Goal: Feedback & Contribution: Submit feedback/report problem

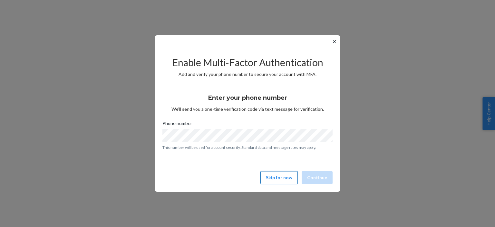
click at [288, 175] on button "Skip for now" at bounding box center [278, 177] width 37 height 13
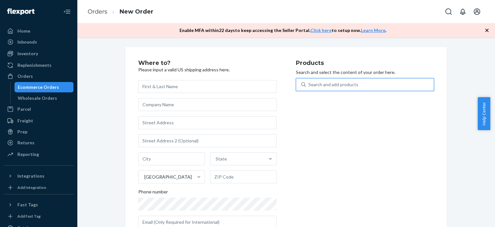
click at [332, 83] on div "Search and add products" at bounding box center [333, 84] width 50 height 6
click at [309, 83] on input "0 results available. Use Up and Down to choose options, press Enter to select t…" at bounding box center [308, 84] width 1 height 6
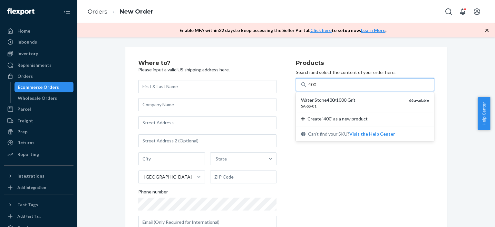
type input "400"
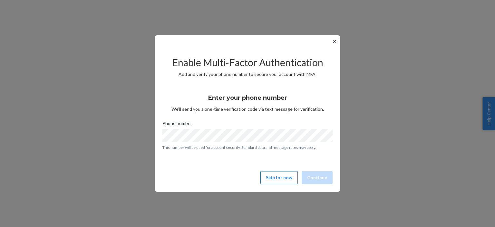
click at [288, 176] on button "Skip for now" at bounding box center [278, 177] width 37 height 13
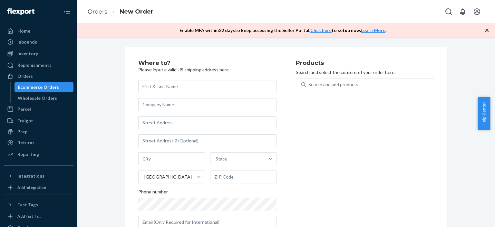
click at [96, 10] on link "Orders" at bounding box center [98, 11] width 20 height 7
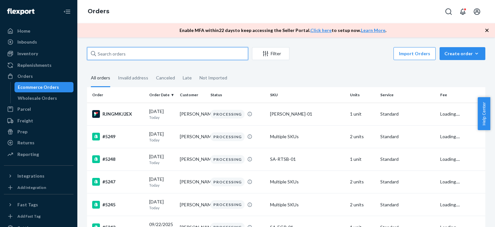
click at [149, 54] on input "text" at bounding box center [167, 53] width 161 height 13
paste input "[PERSON_NAME]"
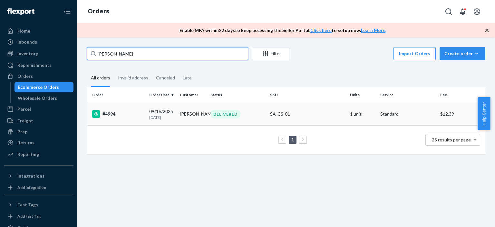
type input "[PERSON_NAME]"
click at [239, 115] on div "DELIVERED" at bounding box center [237, 114] width 57 height 9
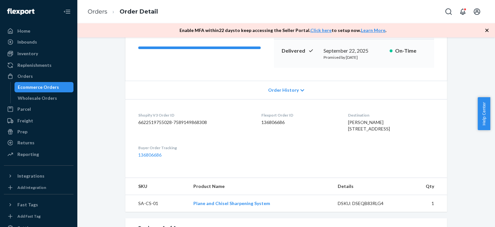
scroll to position [97, 0]
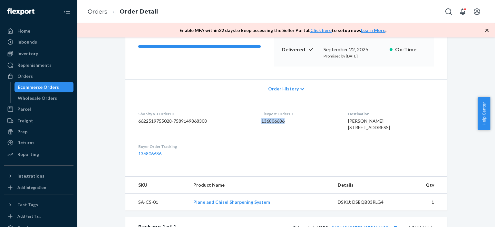
drag, startPoint x: 283, startPoint y: 121, endPoint x: 251, endPoint y: 120, distance: 31.9
click at [251, 120] on dl "Shopify V3 Order ID 6622519755028-7589149868308 Flexport Order ID 136806686 Des…" at bounding box center [286, 134] width 322 height 72
copy dd "136806686"
click at [462, 156] on div "Shopify Order # #4994 • Standard / $12.39 View Details Submit Claim Create Retu…" at bounding box center [286, 152] width 408 height 405
click at [39, 29] on div "Home" at bounding box center [39, 30] width 68 height 9
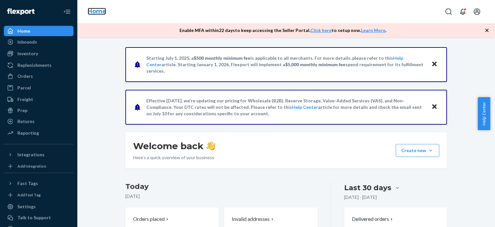
click at [92, 9] on link "Home" at bounding box center [97, 11] width 18 height 7
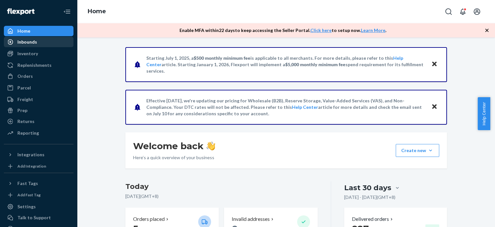
click at [55, 43] on div "Inbounds" at bounding box center [39, 41] width 68 height 9
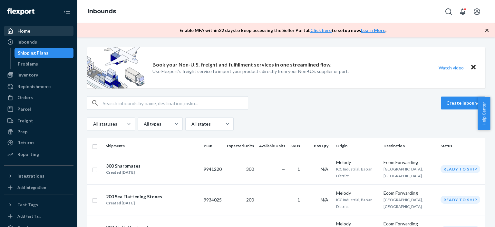
click at [56, 32] on div "Home" at bounding box center [39, 30] width 68 height 9
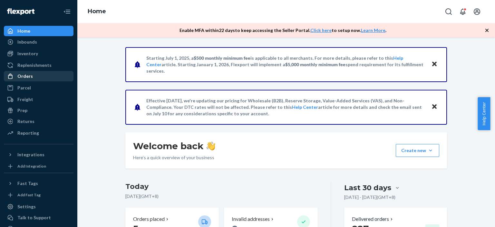
click at [40, 76] on div "Orders" at bounding box center [39, 76] width 68 height 9
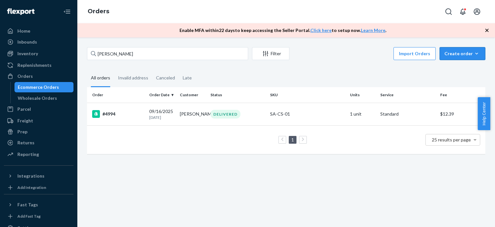
click at [460, 54] on div "Create order" at bounding box center [462, 53] width 36 height 6
click at [473, 69] on span "Ecommerce order" at bounding box center [466, 69] width 40 height 5
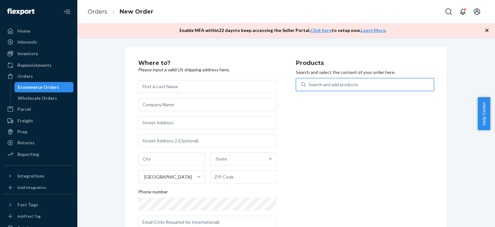
click at [325, 83] on div "Search and add products" at bounding box center [333, 84] width 50 height 6
click at [309, 83] on input "0 results available. Use Up and Down to choose options, press Enter to select t…" at bounding box center [308, 84] width 1 height 6
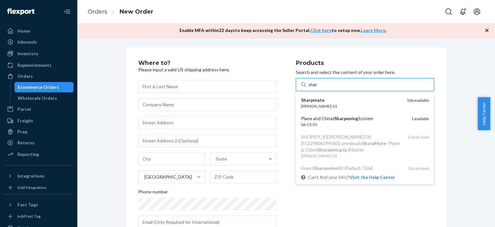
type input "shar"
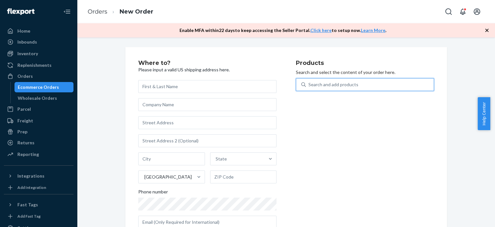
click at [329, 84] on div "Search and add products" at bounding box center [333, 84] width 50 height 6
click at [309, 84] on input "0 results available. Use Up and Down to choose options, press Enter to select t…" at bounding box center [308, 84] width 1 height 6
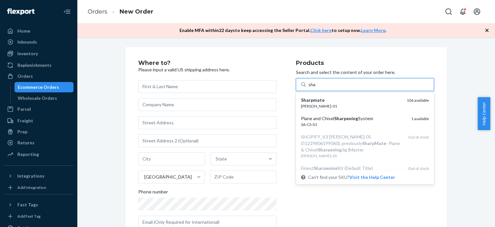
type input "sha"
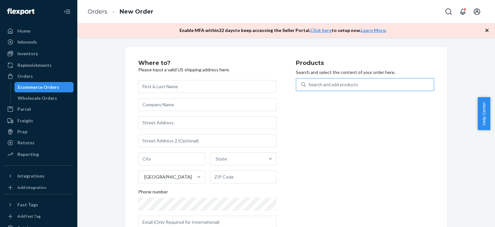
click at [444, 158] on div "Where to? Please input a valid US shipping address here. State United States Ph…" at bounding box center [286, 146] width 322 height 199
click at [330, 85] on div "Search and add products" at bounding box center [333, 84] width 50 height 6
click at [309, 85] on input "0 results available. Use Up and Down to choose options, press Enter to select t…" at bounding box center [308, 84] width 1 height 6
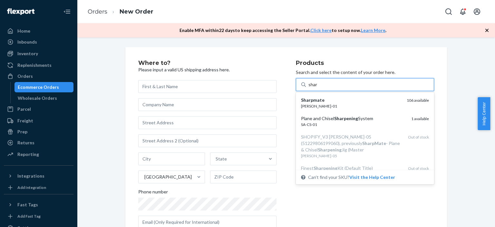
type input "sharp"
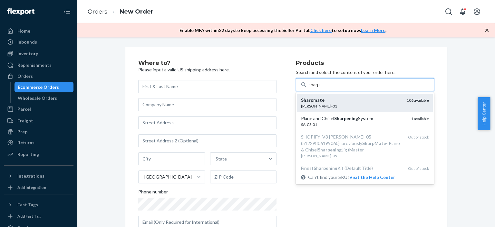
click at [329, 104] on div "[PERSON_NAME]-01" at bounding box center [351, 105] width 101 height 5
click at [320, 88] on input "sharp" at bounding box center [314, 84] width 12 height 6
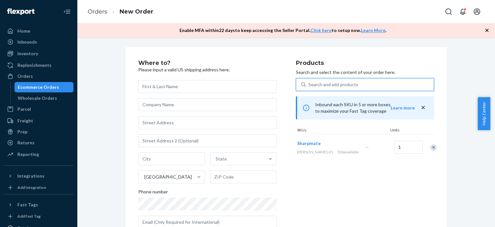
click at [338, 84] on div "Search and add products" at bounding box center [333, 84] width 50 height 6
click at [309, 84] on input "0 results available. Select is focused ,type to refine list, press Down to open…" at bounding box center [308, 84] width 1 height 6
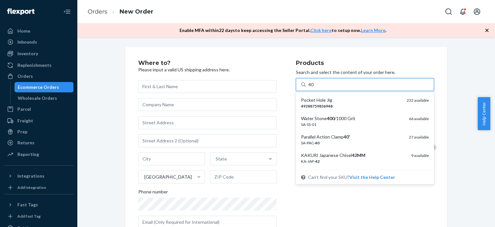
type input "400"
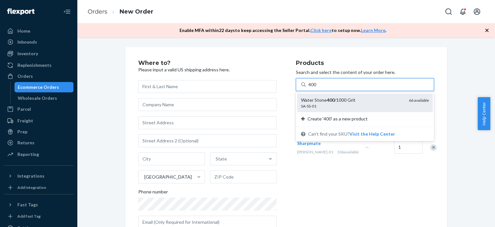
click at [338, 104] on div "SA-SS-01" at bounding box center [352, 105] width 103 height 5
click at [317, 88] on input "400" at bounding box center [312, 84] width 8 height 6
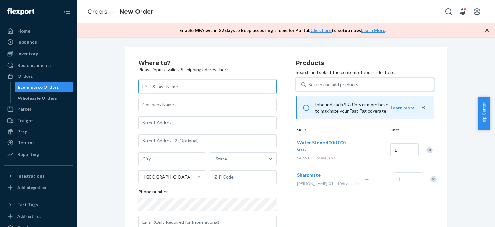
click at [181, 88] on input "text" at bounding box center [207, 86] width 138 height 13
click at [153, 87] on input "text" at bounding box center [207, 86] width 138 height 13
paste input "[PERSON_NAME]"
type input "[PERSON_NAME]"
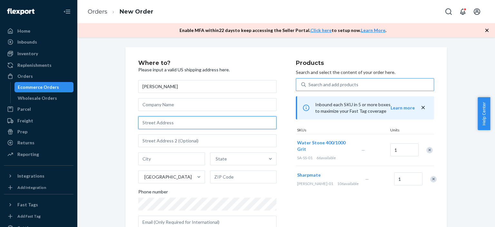
click at [181, 125] on input "text" at bounding box center [207, 122] width 138 height 13
click at [151, 125] on input "text" at bounding box center [207, 122] width 138 height 13
paste input "801 Ox Mill Creek Road Weatherford TX 76087"
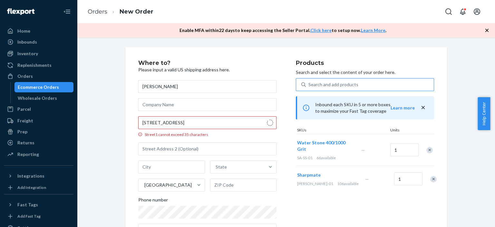
type input "801 Ox Mill Creek Rd"
type input "Weatherford"
type input "76087"
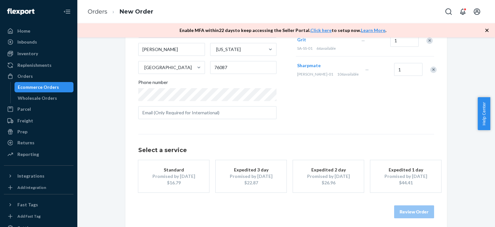
scroll to position [113, 0]
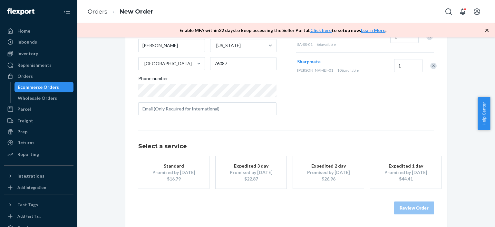
click at [179, 171] on div "Promised by Oct 2, 2025" at bounding box center [174, 172] width 52 height 6
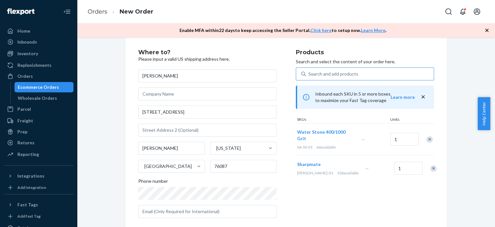
scroll to position [0, 0]
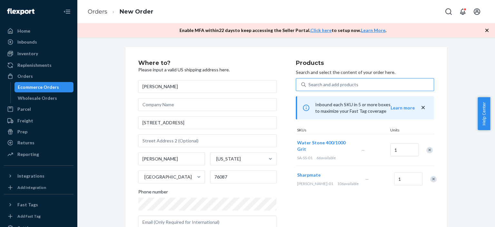
click at [448, 145] on div "Where to? Please input a valid US shipping address here. John Kuykendall 801 Ox…" at bounding box center [286, 193] width 331 height 293
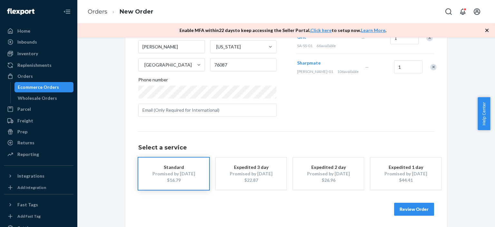
scroll to position [113, 0]
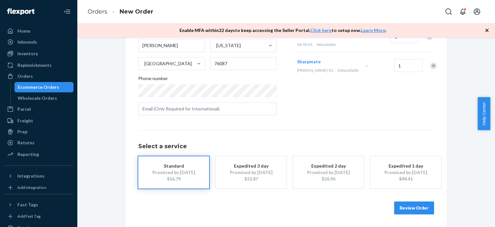
click at [415, 208] on button "Review Order" at bounding box center [414, 207] width 40 height 13
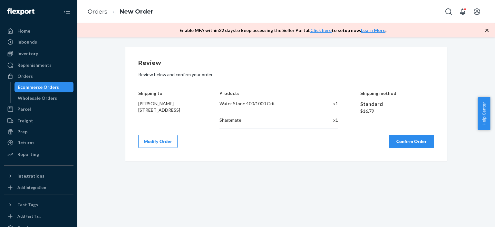
click at [418, 138] on button "Confirm Order" at bounding box center [411, 141] width 45 height 13
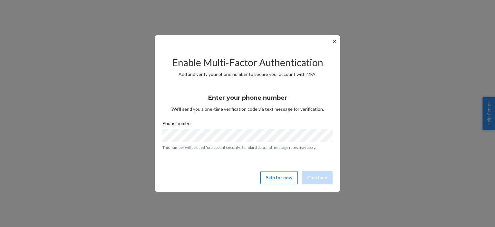
click at [282, 180] on button "Skip for now" at bounding box center [278, 177] width 37 height 13
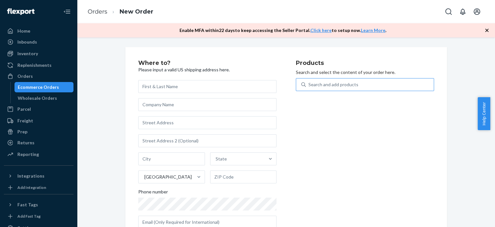
click at [340, 84] on div "Search and add products" at bounding box center [333, 84] width 50 height 6
click at [309, 84] on input "Search and add products" at bounding box center [308, 84] width 1 height 6
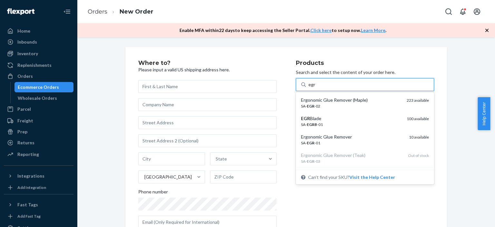
type input "egr"
click at [463, 113] on div "Where to? Please input a valid US shipping address here. State United States Ph…" at bounding box center [286, 146] width 408 height 199
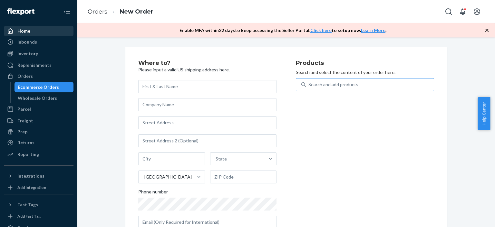
click at [44, 30] on div "Home" at bounding box center [39, 30] width 68 height 9
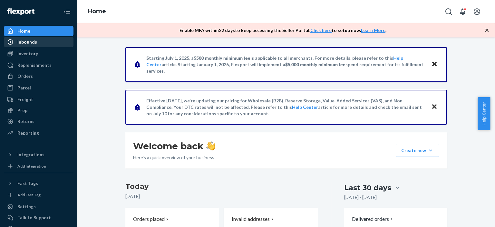
click at [43, 41] on div "Inbounds" at bounding box center [39, 41] width 68 height 9
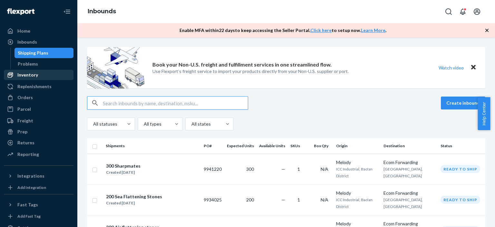
click at [43, 73] on div "Inventory" at bounding box center [39, 74] width 68 height 9
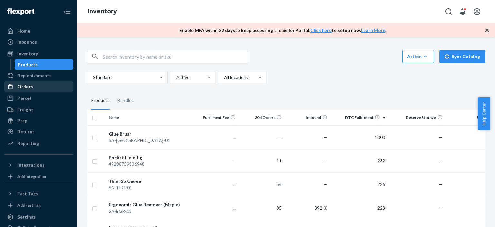
click at [34, 86] on div "Orders" at bounding box center [39, 86] width 68 height 9
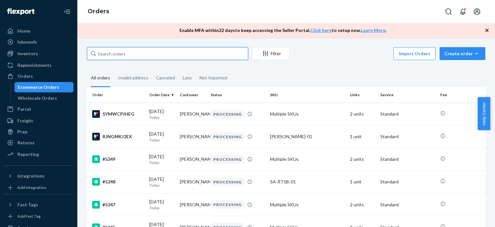
click at [121, 54] on input "text" at bounding box center [167, 53] width 161 height 13
paste input "[PERSON_NAME]"
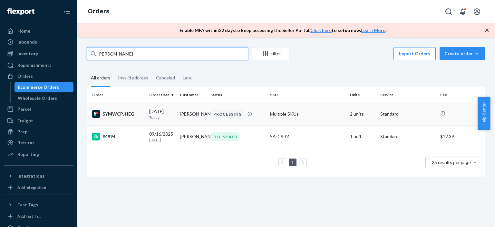
type input "[PERSON_NAME]"
click at [231, 113] on div "PROCESSING" at bounding box center [227, 114] width 34 height 9
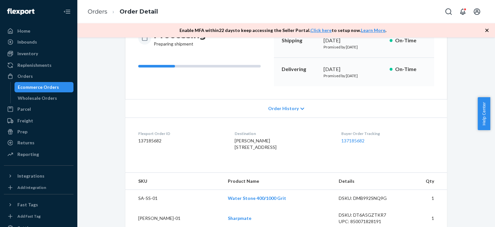
scroll to position [97, 0]
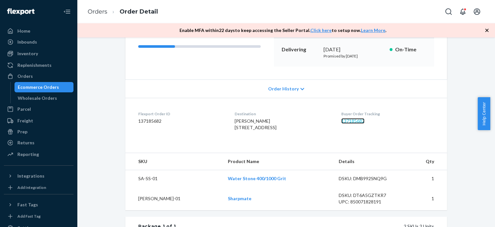
click at [361, 121] on link "137185682" at bounding box center [352, 120] width 23 height 5
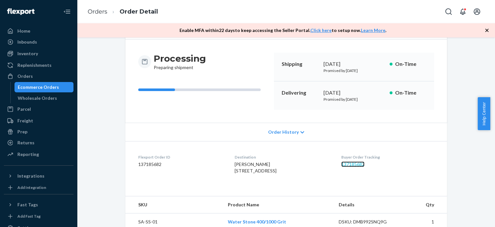
scroll to position [0, 0]
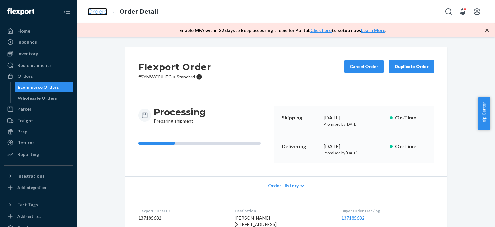
click at [106, 11] on link "Orders" at bounding box center [98, 11] width 20 height 7
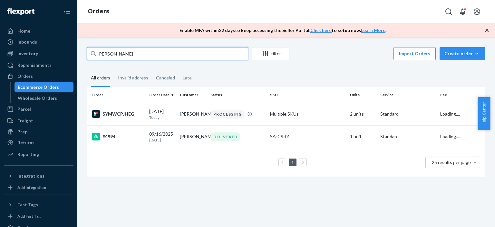
click at [182, 58] on input "[PERSON_NAME]" at bounding box center [167, 53] width 161 height 13
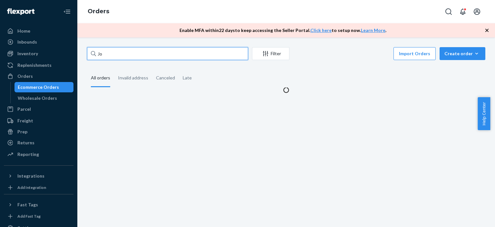
type input "J"
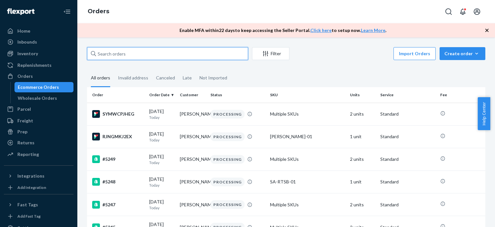
paste input "Barac Barrera-Cadena"
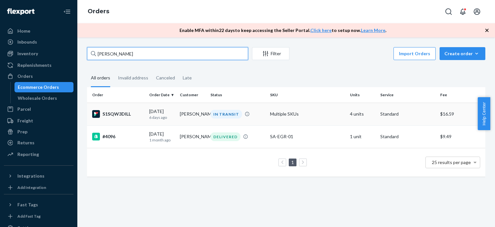
type input "Barac Barrera-Cadena"
click at [222, 122] on td "IN TRANSIT" at bounding box center [238, 113] width 60 height 23
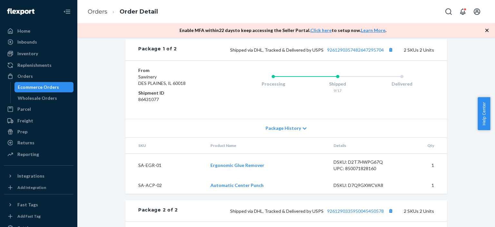
scroll to position [322, 0]
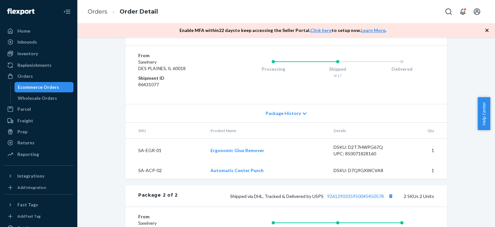
click at [303, 116] on icon at bounding box center [305, 113] width 4 height 5
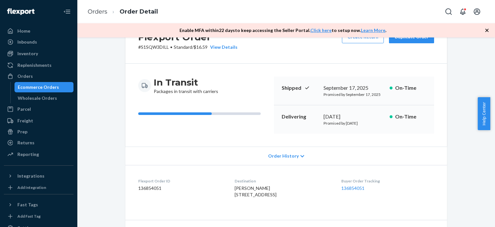
scroll to position [32, 0]
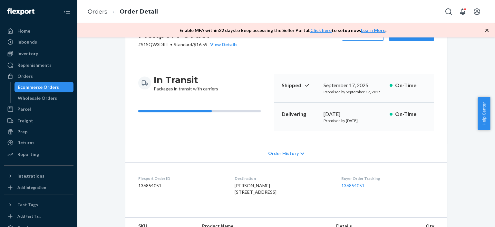
click at [300, 154] on icon at bounding box center [302, 153] width 4 height 5
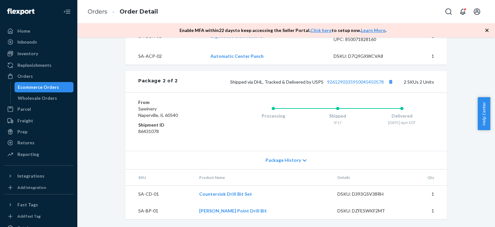
scroll to position [808, 0]
click at [303, 161] on icon at bounding box center [305, 160] width 4 height 5
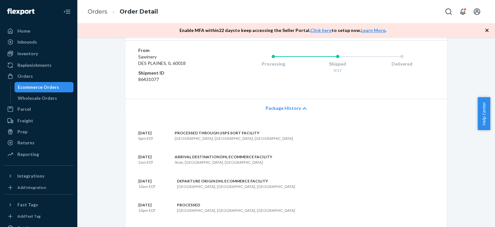
scroll to position [485, 0]
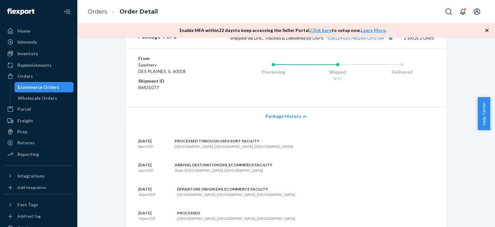
click at [303, 119] on icon at bounding box center [305, 116] width 4 height 5
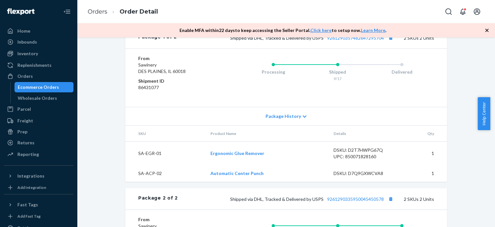
click at [303, 119] on icon at bounding box center [305, 116] width 4 height 5
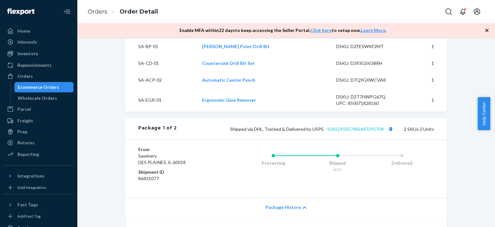
scroll to position [396, 0]
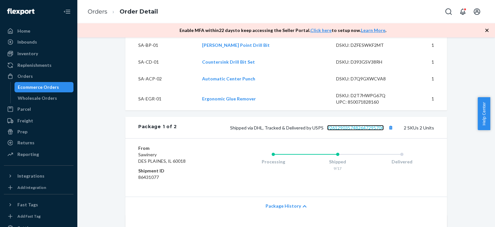
click at [352, 130] on link "9261290357482647295704" at bounding box center [355, 127] width 57 height 5
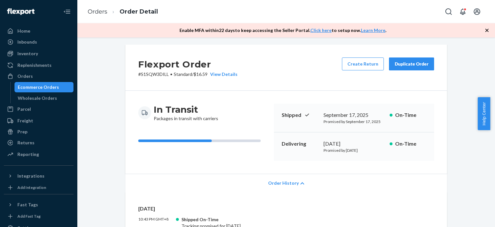
scroll to position [0, 0]
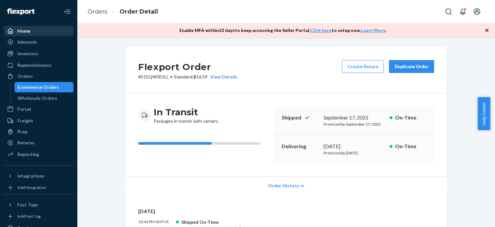
click at [41, 31] on div "Home" at bounding box center [39, 30] width 68 height 9
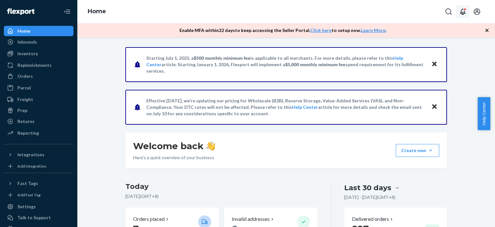
click at [465, 14] on icon "Open notifications" at bounding box center [463, 12] width 8 height 8
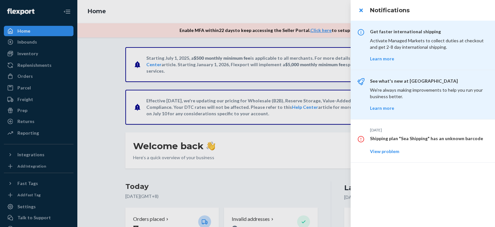
click at [326, 9] on div at bounding box center [247, 113] width 495 height 227
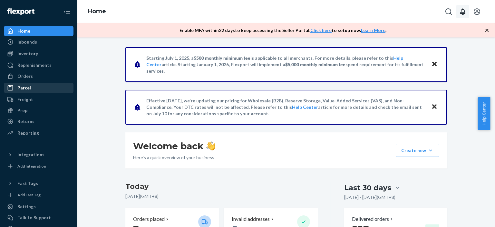
click at [43, 90] on div "Parcel" at bounding box center [39, 87] width 68 height 9
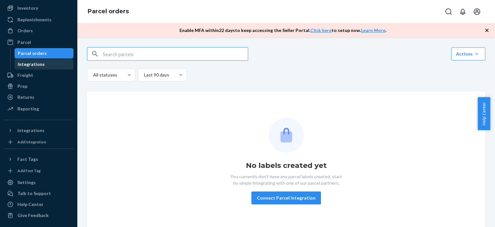
scroll to position [46, 0]
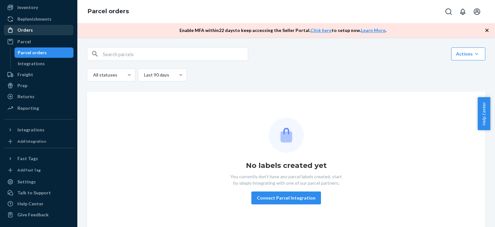
click at [34, 30] on div "Orders" at bounding box center [39, 29] width 68 height 9
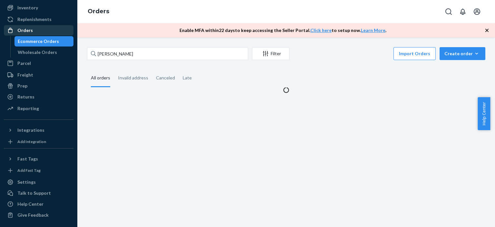
scroll to position [46, 0]
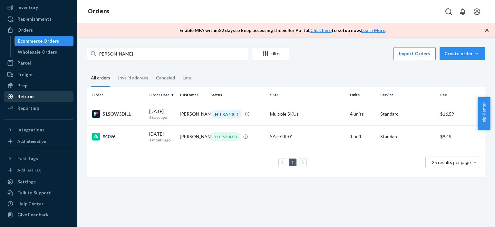
click at [41, 100] on div "Returns" at bounding box center [39, 96] width 68 height 9
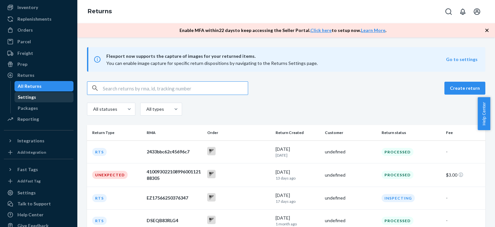
click at [38, 99] on div "Settings" at bounding box center [44, 97] width 58 height 9
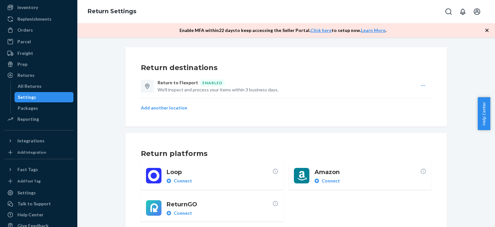
click at [486, 30] on icon "button" at bounding box center [486, 30] width 3 height 3
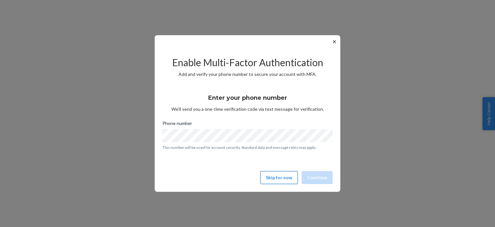
click at [288, 178] on button "Skip for now" at bounding box center [278, 177] width 37 height 13
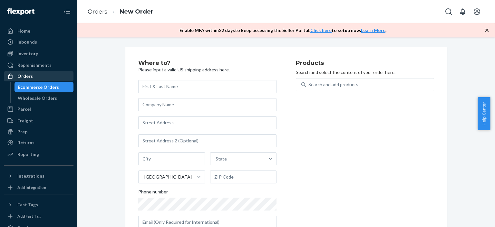
click at [34, 76] on div "Orders" at bounding box center [39, 76] width 68 height 9
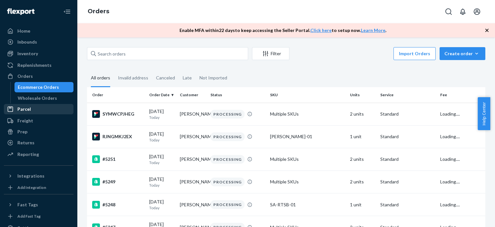
click at [41, 109] on div "Parcel" at bounding box center [39, 108] width 68 height 9
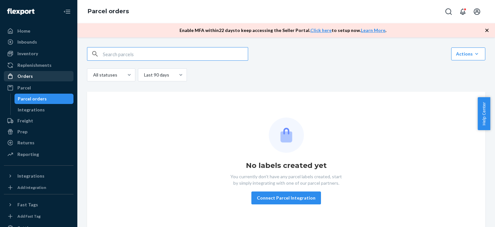
click at [36, 74] on div "Orders" at bounding box center [39, 76] width 68 height 9
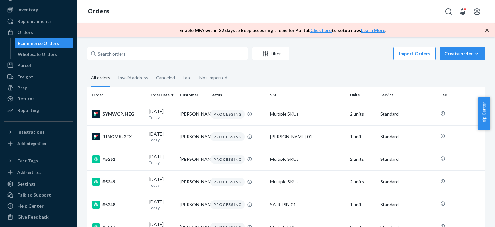
scroll to position [46, 0]
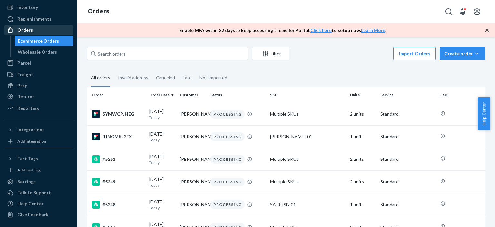
click at [35, 28] on div "Orders" at bounding box center [39, 29] width 68 height 9
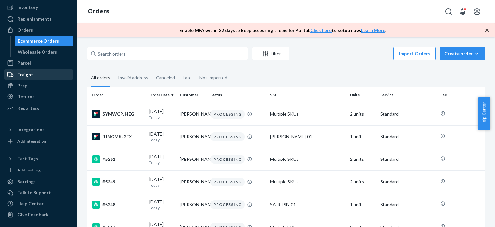
click at [40, 77] on div "Freight" at bounding box center [39, 74] width 68 height 9
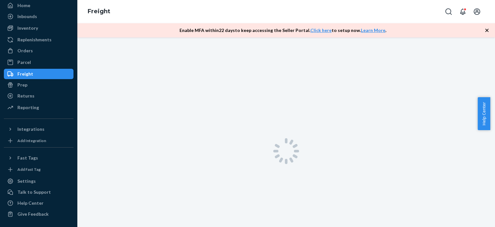
scroll to position [24, 0]
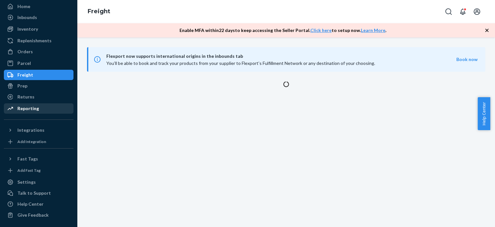
click at [38, 109] on div "Reporting" at bounding box center [39, 108] width 68 height 9
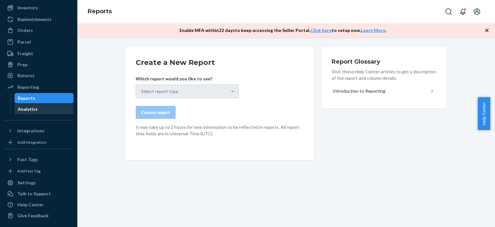
scroll to position [46, 0]
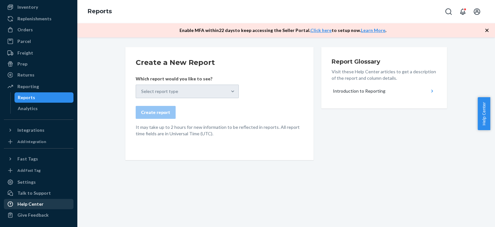
click at [50, 203] on div "Help Center" at bounding box center [39, 203] width 68 height 9
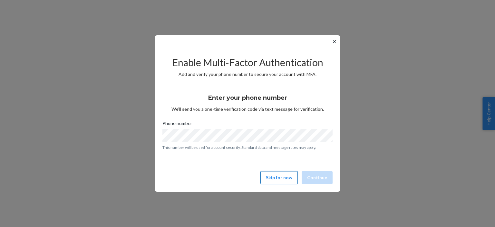
click at [277, 177] on button "Skip for now" at bounding box center [278, 177] width 37 height 13
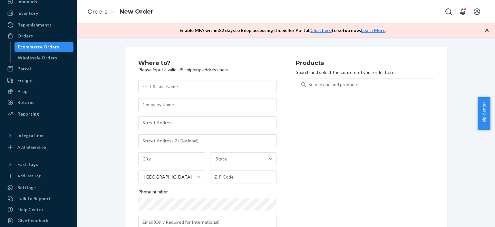
scroll to position [46, 0]
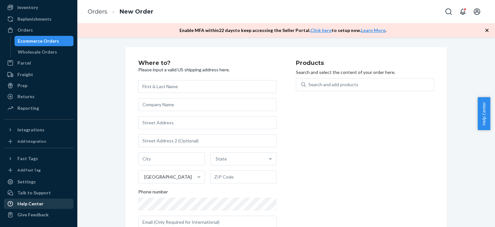
click at [45, 200] on div "Help Center" at bounding box center [39, 203] width 68 height 9
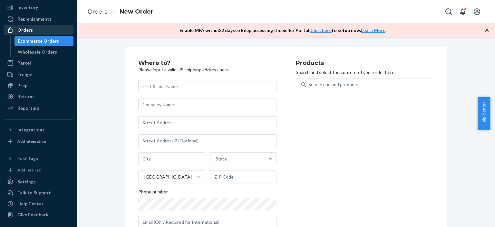
click at [40, 30] on div "Orders" at bounding box center [39, 29] width 68 height 9
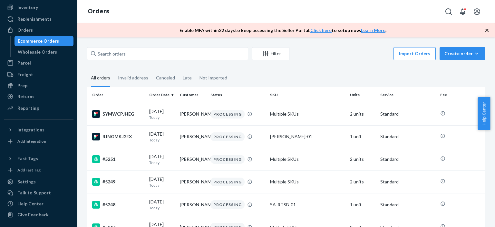
click at [487, 29] on icon "button" at bounding box center [487, 30] width 6 height 6
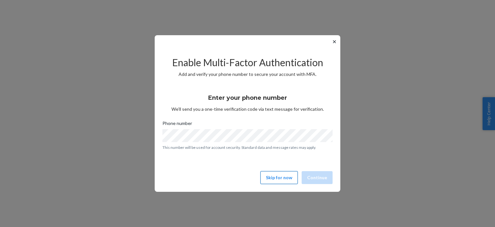
click at [277, 177] on button "Skip for now" at bounding box center [278, 177] width 37 height 13
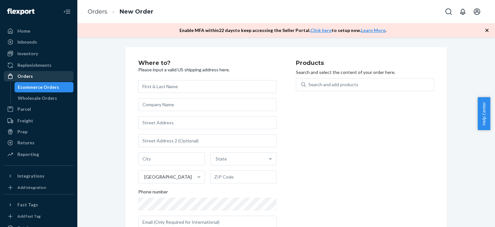
click at [49, 75] on div "Orders" at bounding box center [39, 76] width 68 height 9
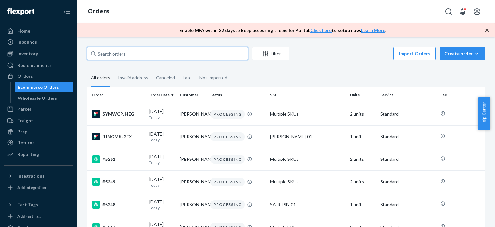
click at [115, 54] on input "text" at bounding box center [167, 53] width 161 height 13
drag, startPoint x: 115, startPoint y: 54, endPoint x: 106, endPoint y: 55, distance: 9.4
paste input "[PERSON_NAME]"
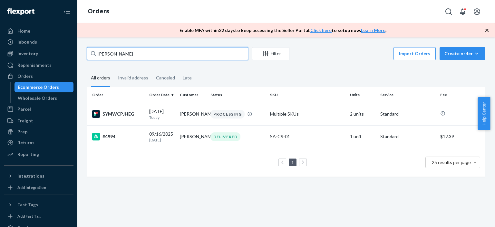
click at [134, 52] on input "[PERSON_NAME]" at bounding box center [167, 53] width 161 height 13
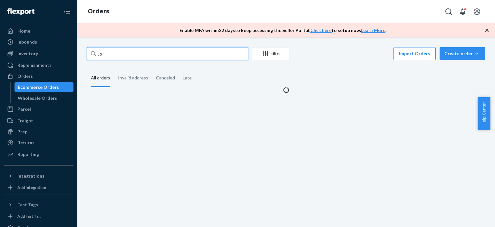
type input "J"
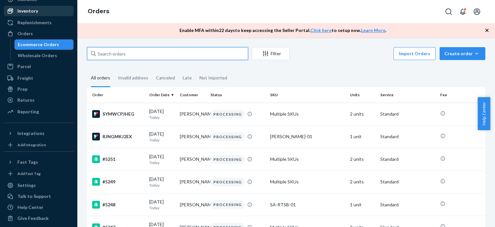
scroll to position [46, 0]
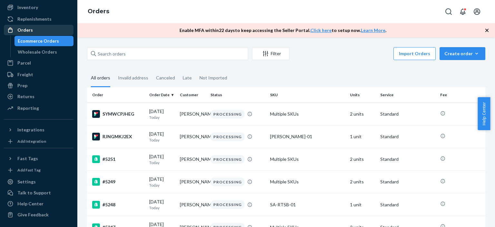
click at [37, 31] on div "Orders" at bounding box center [39, 29] width 68 height 9
click at [38, 31] on div "Orders" at bounding box center [39, 29] width 68 height 9
click at [39, 29] on div "Orders" at bounding box center [39, 29] width 68 height 9
click at [486, 112] on span "Help Center" at bounding box center [484, 113] width 13 height 33
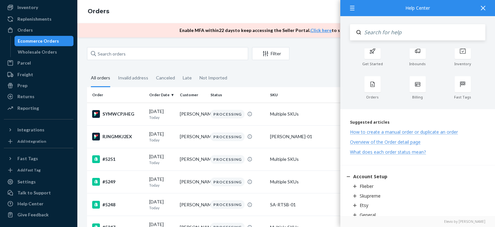
scroll to position [0, 0]
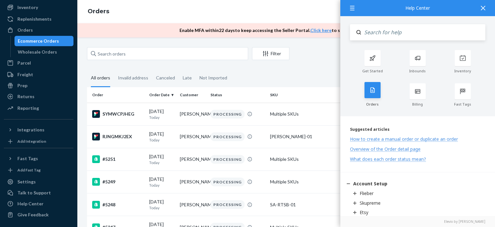
click at [376, 90] on div at bounding box center [373, 90] width 16 height 16
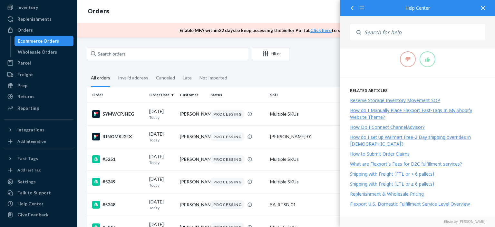
scroll to position [168, 0]
click at [381, 152] on div "How to Submit Order Claims" at bounding box center [380, 153] width 60 height 6
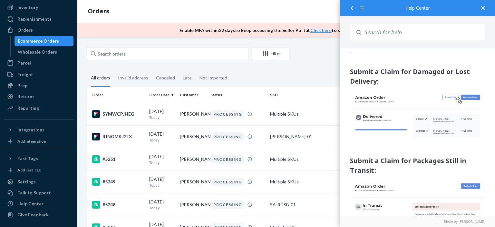
scroll to position [97, 0]
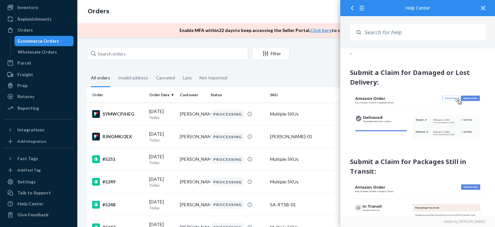
click at [482, 8] on icon at bounding box center [483, 8] width 5 height 5
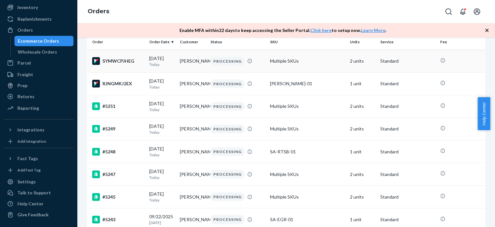
scroll to position [48, 0]
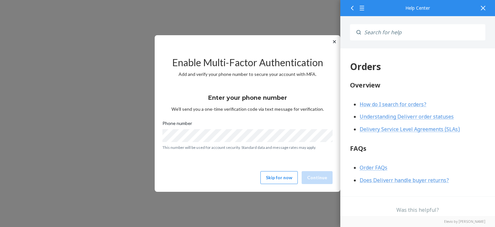
click at [483, 9] on icon at bounding box center [483, 8] width 5 height 5
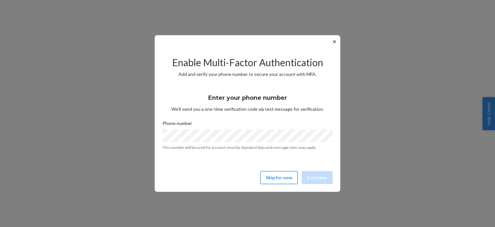
click at [281, 177] on button "Skip for now" at bounding box center [278, 177] width 37 height 13
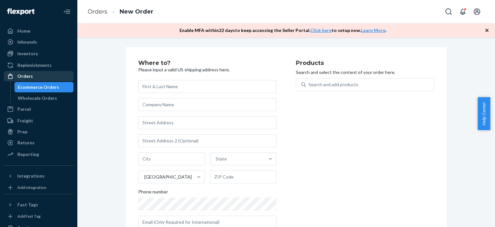
click at [53, 77] on div "Orders" at bounding box center [39, 76] width 68 height 9
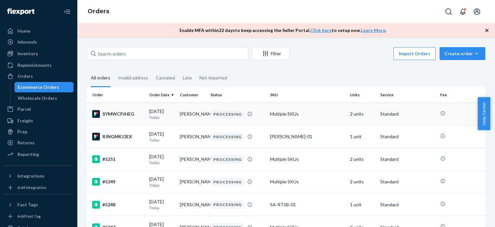
click at [226, 115] on div "PROCESSING" at bounding box center [227, 114] width 34 height 9
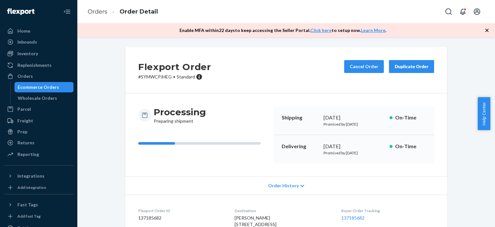
click at [301, 184] on div "Order History" at bounding box center [286, 185] width 322 height 18
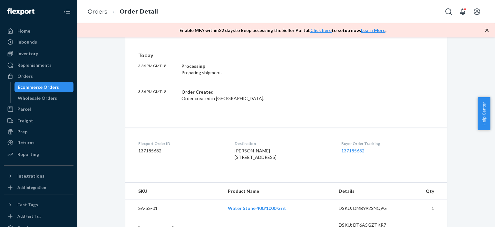
scroll to position [161, 0]
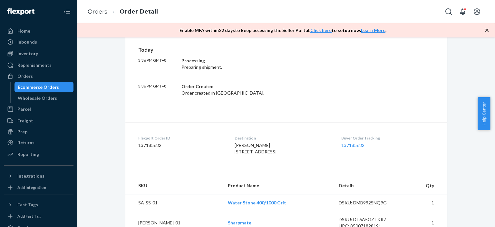
click at [485, 123] on span "Help Center" at bounding box center [484, 113] width 13 height 33
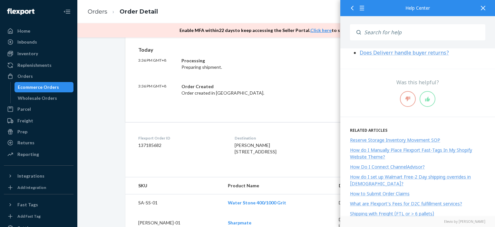
scroll to position [129, 0]
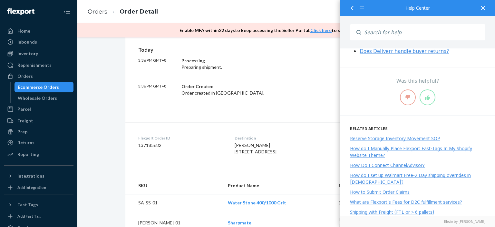
click at [380, 190] on div "How to Submit Order Claims" at bounding box center [380, 192] width 60 height 6
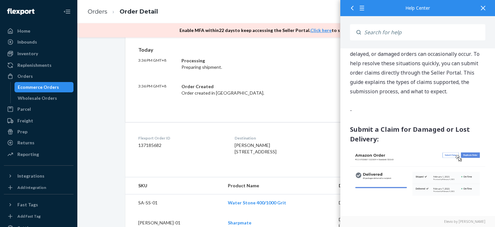
scroll to position [64, 0]
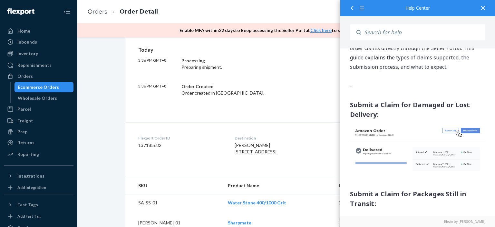
click at [483, 9] on icon at bounding box center [483, 8] width 5 height 5
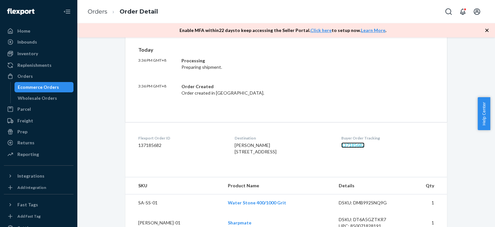
click at [363, 146] on link "137185682" at bounding box center [352, 144] width 23 height 5
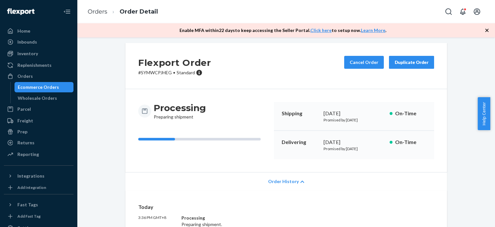
scroll to position [0, 0]
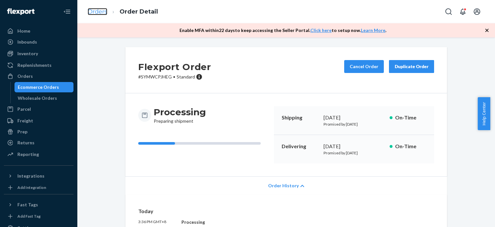
click at [94, 10] on link "Orders" at bounding box center [98, 11] width 20 height 7
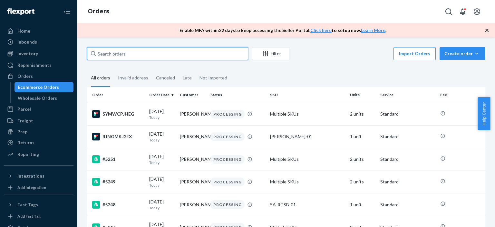
click at [150, 58] on input "text" at bounding box center [167, 53] width 161 height 13
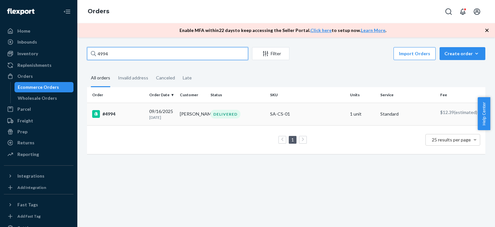
type input "4994"
click at [217, 111] on div "DELIVERED" at bounding box center [225, 114] width 30 height 9
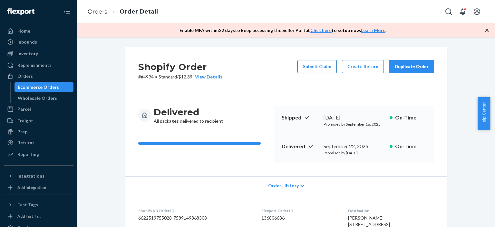
click at [316, 64] on button "Submit Claim" at bounding box center [317, 66] width 39 height 13
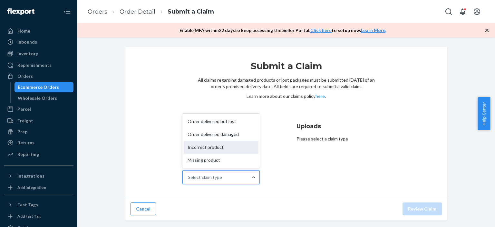
click at [224, 146] on div "Incorrect product" at bounding box center [221, 147] width 75 height 13
click at [189, 174] on input "Why are you submitting a claim? option Incorrect product focused, 3 of 4. 4 res…" at bounding box center [188, 177] width 1 height 6
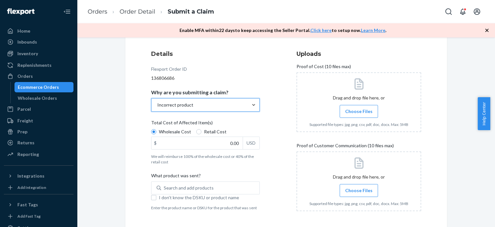
scroll to position [64, 0]
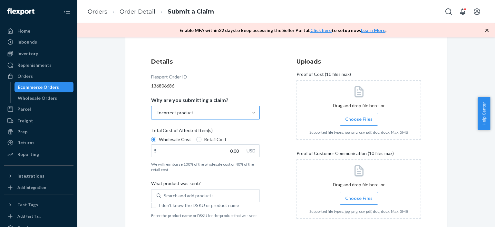
click at [348, 120] on span "Choose Files" at bounding box center [358, 119] width 27 height 6
click at [359, 120] on input "Choose Files" at bounding box center [359, 118] width 0 height 7
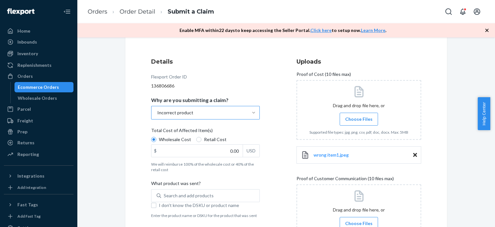
click at [366, 119] on span "Choose Files" at bounding box center [358, 119] width 27 height 6
click at [359, 119] on input "Choose Files" at bounding box center [359, 118] width 0 height 7
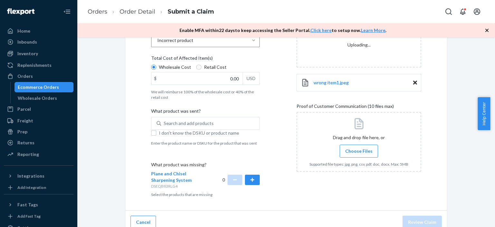
scroll to position [143, 0]
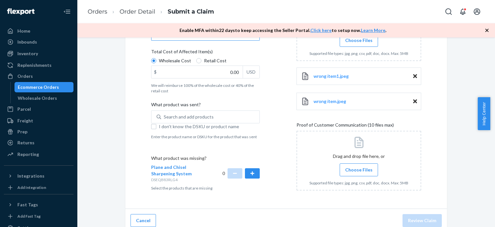
click at [361, 168] on span "Choose Files" at bounding box center [358, 169] width 27 height 6
click at [359, 168] on input "Choose Files" at bounding box center [359, 169] width 0 height 7
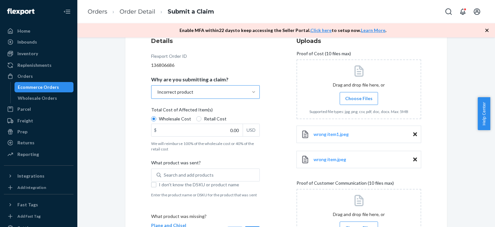
scroll to position [76, 0]
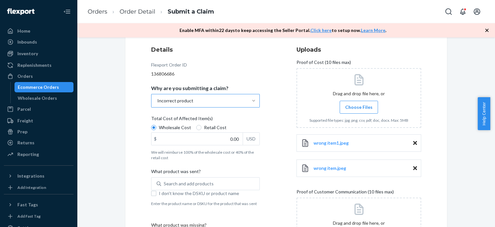
click at [355, 107] on span "Choose Files" at bounding box center [358, 107] width 27 height 6
click at [359, 107] on input "Choose Files" at bounding box center [359, 106] width 0 height 7
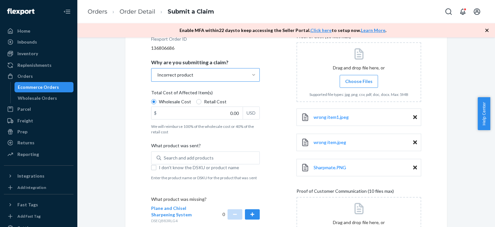
scroll to position [102, 0]
click at [196, 102] on input "Retail Cost" at bounding box center [198, 102] width 5 height 5
radio input "true"
radio input "false"
click at [226, 113] on input "0.00" at bounding box center [196, 113] width 91 height 12
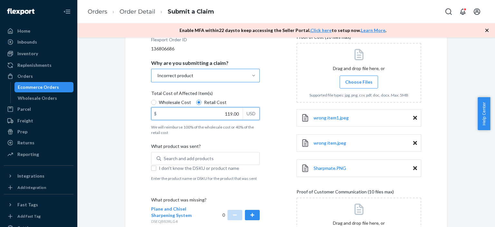
type input "119.00"
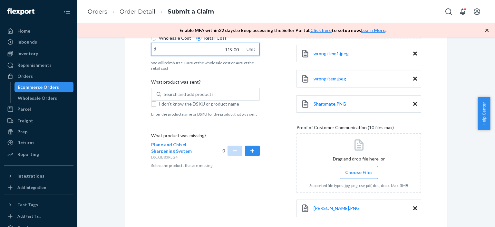
scroll to position [166, 0]
click at [179, 148] on span "Plane and Chisel Sharpening System" at bounding box center [171, 147] width 41 height 12
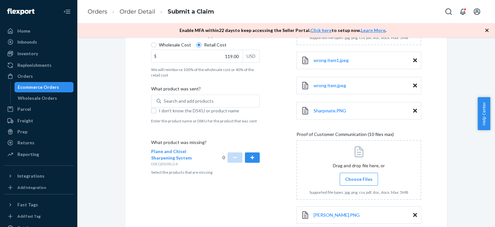
scroll to position [161, 0]
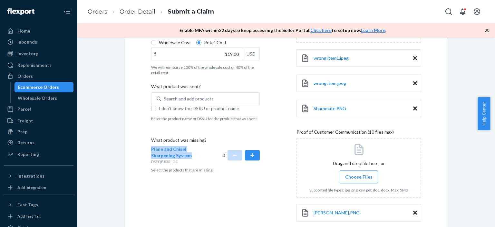
drag, startPoint x: 192, startPoint y: 154, endPoint x: 217, endPoint y: 153, distance: 24.5
click at [142, 149] on div "Submit a Claim All claims regarding damaged products or lost packages must be s…" at bounding box center [286, 63] width 322 height 355
click at [203, 165] on div "What product was missing? Plane and Chisel Sharpening System DSEQB83RLG4 0 Sele…" at bounding box center [205, 154] width 109 height 35
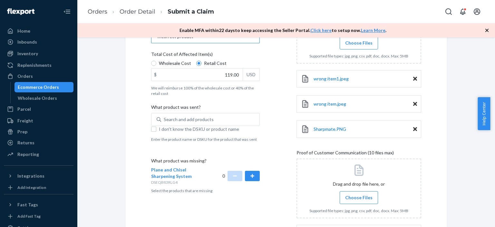
scroll to position [134, 0]
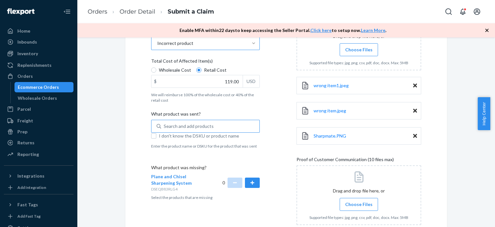
click at [208, 127] on div "Search and add products" at bounding box center [189, 126] width 50 height 6
click at [164, 127] on input "Search and add products" at bounding box center [164, 126] width 1 height 6
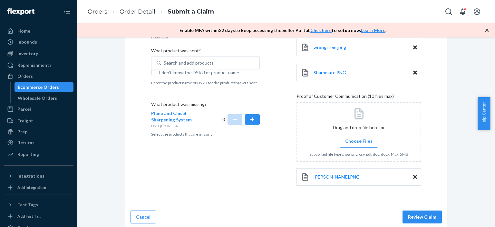
scroll to position [198, 0]
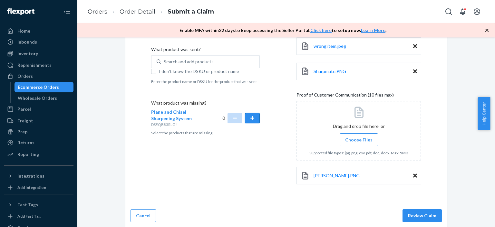
click at [250, 118] on button "button" at bounding box center [252, 118] width 15 height 10
click at [424, 214] on button "Review Claim" at bounding box center [422, 215] width 39 height 13
click at [422, 215] on button "Review Claim" at bounding box center [422, 215] width 39 height 13
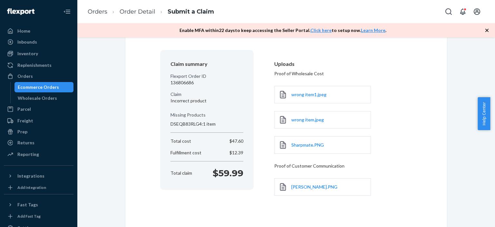
scroll to position [79, 0]
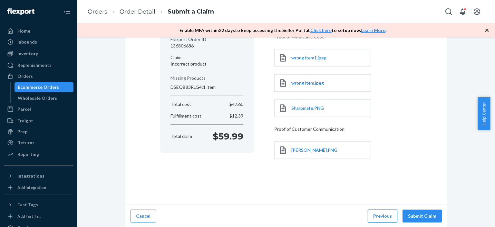
click at [385, 214] on button "Previous" at bounding box center [383, 215] width 30 height 13
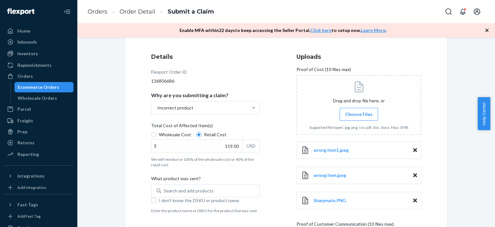
scroll to position [198, 0]
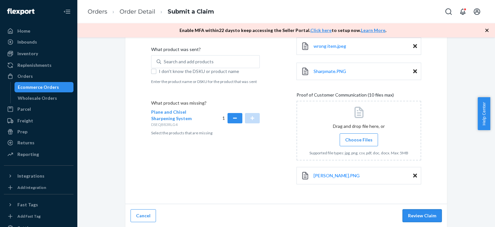
click at [418, 216] on button "Review Claim" at bounding box center [422, 215] width 39 height 13
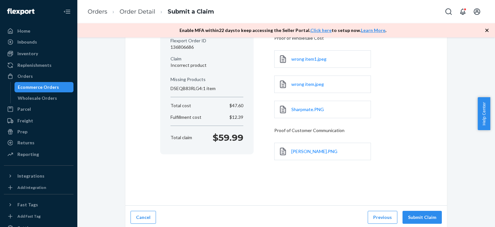
scroll to position [79, 0]
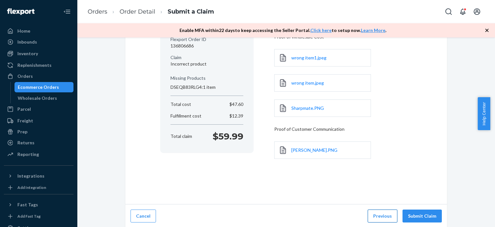
click at [375, 216] on button "Previous" at bounding box center [383, 215] width 30 height 13
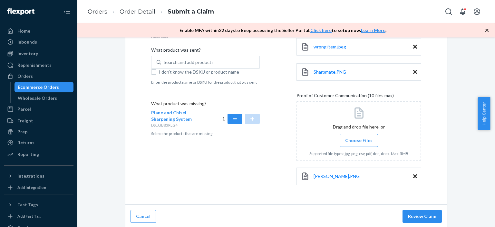
scroll to position [198, 0]
click at [417, 216] on button "Review Claim" at bounding box center [422, 215] width 39 height 13
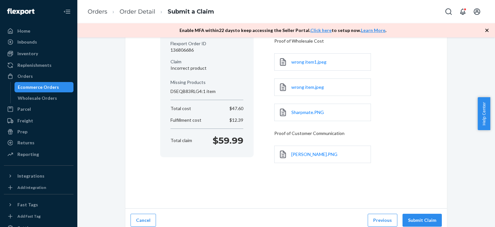
scroll to position [79, 0]
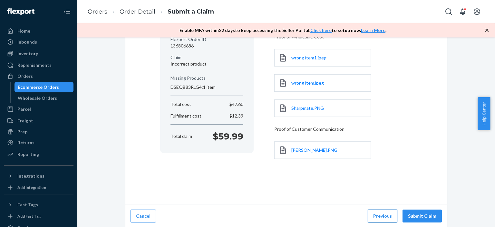
click at [379, 216] on button "Previous" at bounding box center [383, 215] width 30 height 13
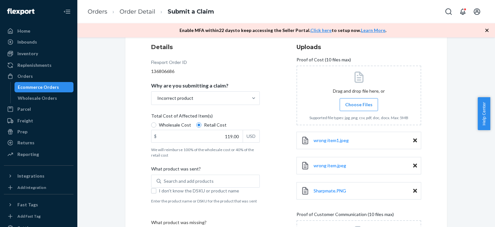
scroll to position [198, 0]
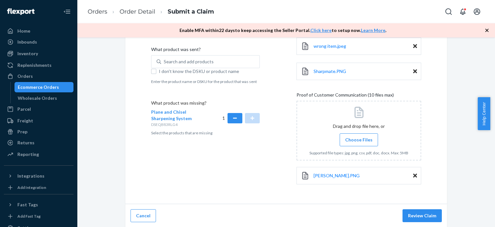
click at [363, 141] on span "Choose Files" at bounding box center [358, 139] width 27 height 6
click at [359, 141] on input "Choose Files" at bounding box center [359, 139] width 0 height 7
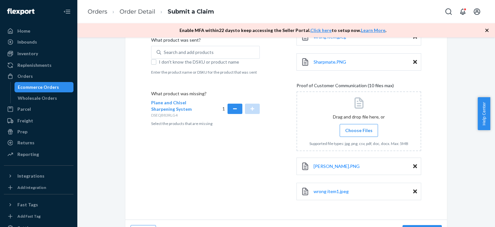
scroll to position [223, 0]
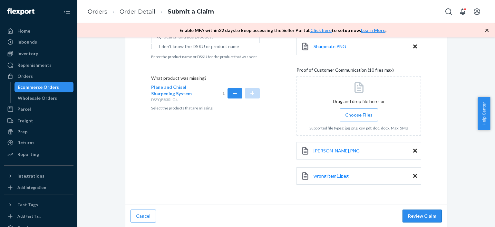
click at [421, 216] on button "Review Claim" at bounding box center [422, 215] width 39 height 13
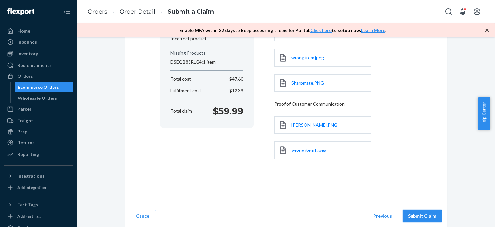
click at [425, 215] on button "Submit Claim" at bounding box center [422, 215] width 39 height 13
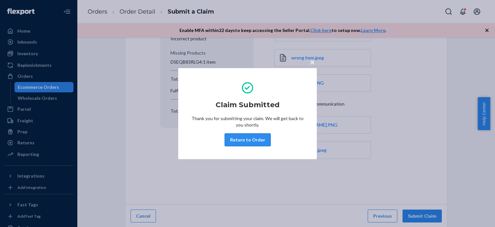
click at [260, 141] on button "Return to Order" at bounding box center [248, 139] width 46 height 13
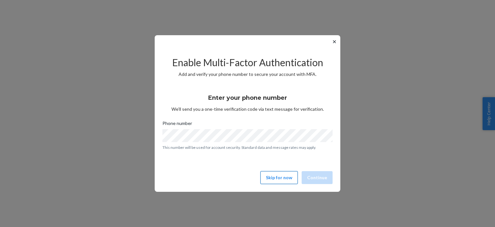
click at [283, 177] on button "Skip for now" at bounding box center [278, 177] width 37 height 13
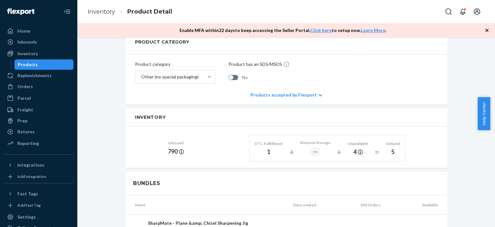
scroll to position [258, 0]
